Goal: Ask a question: Seek information or help from site administrators or community

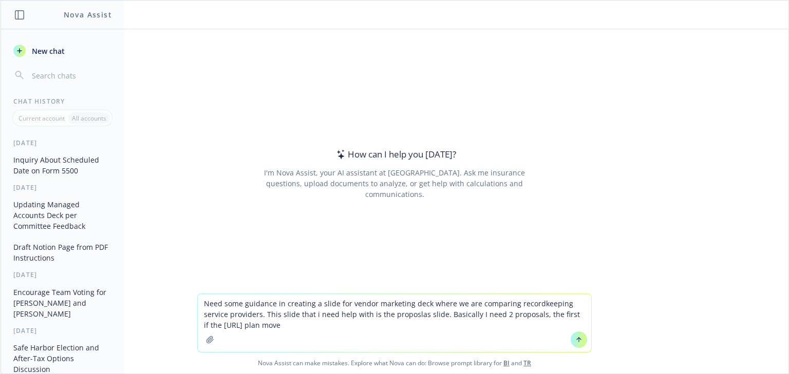
click at [268, 322] on textarea "Need some guidance in creating a slide for vendor marketing deck where we are c…" at bounding box center [394, 323] width 393 height 58
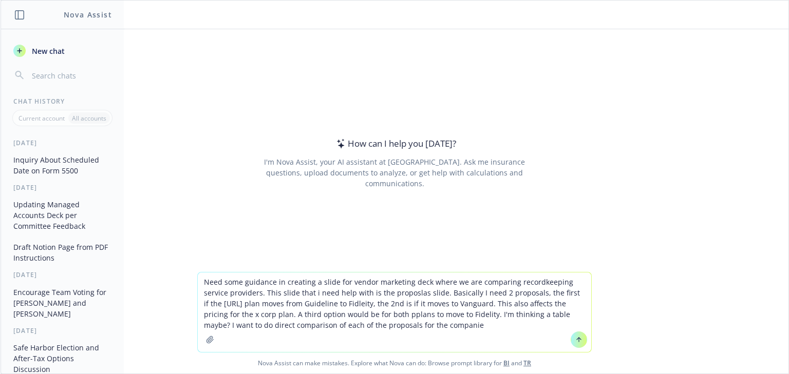
type textarea "Need some guidance in creating a slide for vendor marketing deck where we are c…"
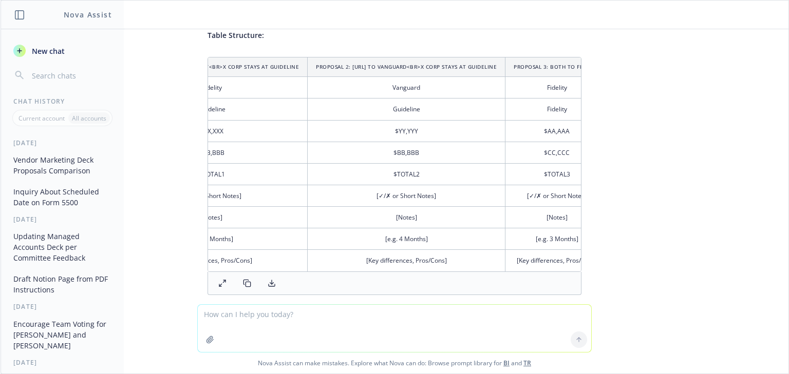
scroll to position [0, 205]
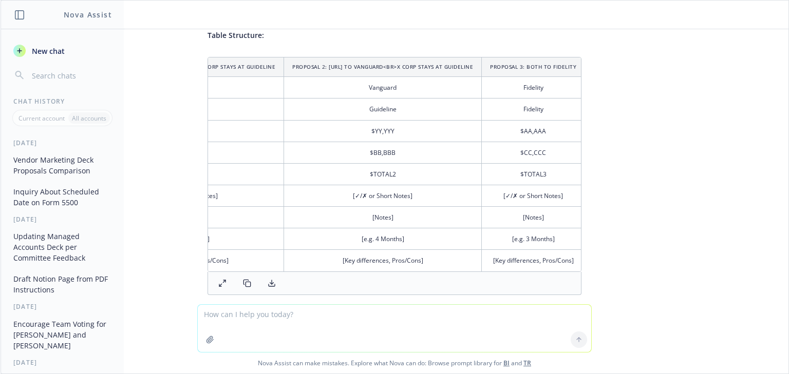
click at [243, 284] on icon at bounding box center [245, 282] width 5 height 5
click at [267, 285] on icon at bounding box center [271, 283] width 8 height 8
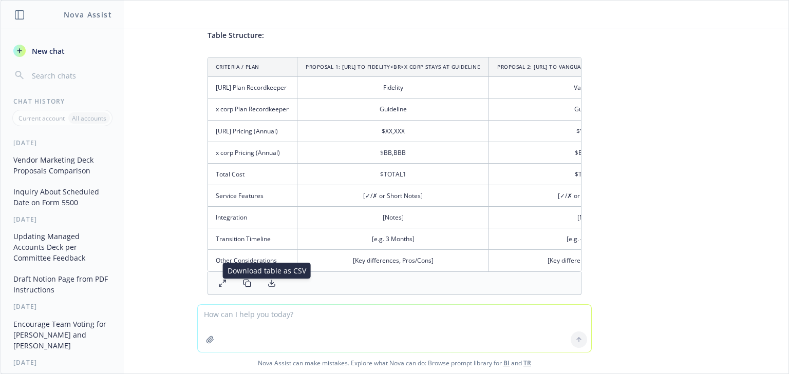
scroll to position [0, 0]
click at [214, 100] on td "x corp Plan Recordkeeper" at bounding box center [253, 110] width 90 height 22
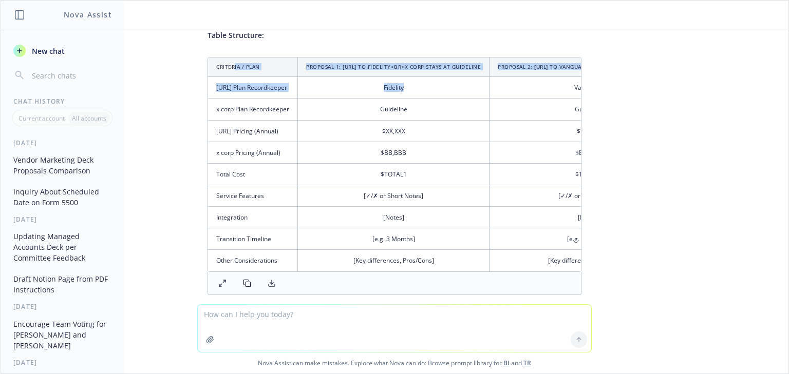
drag, startPoint x: 227, startPoint y: 66, endPoint x: 404, endPoint y: 83, distance: 177.9
click at [404, 83] on table "Criteria / Plan Proposal 1: [URL] to Fidelity <br> x corp stays at Guideline Pr…" at bounding box center [499, 164] width 582 height 214
click at [271, 80] on td "[URL] Plan Recordkeeper" at bounding box center [253, 88] width 90 height 22
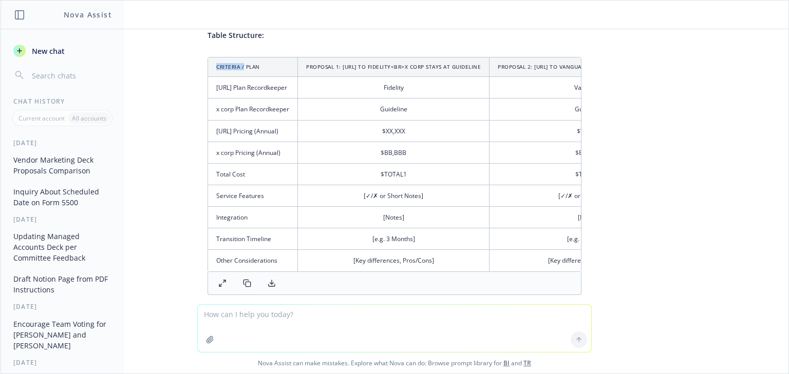
drag, startPoint x: 238, startPoint y: 70, endPoint x: 129, endPoint y: 85, distance: 109.3
click at [129, 85] on div "Need some guidance in creating a slide for vendor marketing deck where we are c…" at bounding box center [395, 166] width 788 height 275
